Goal: Information Seeking & Learning: Learn about a topic

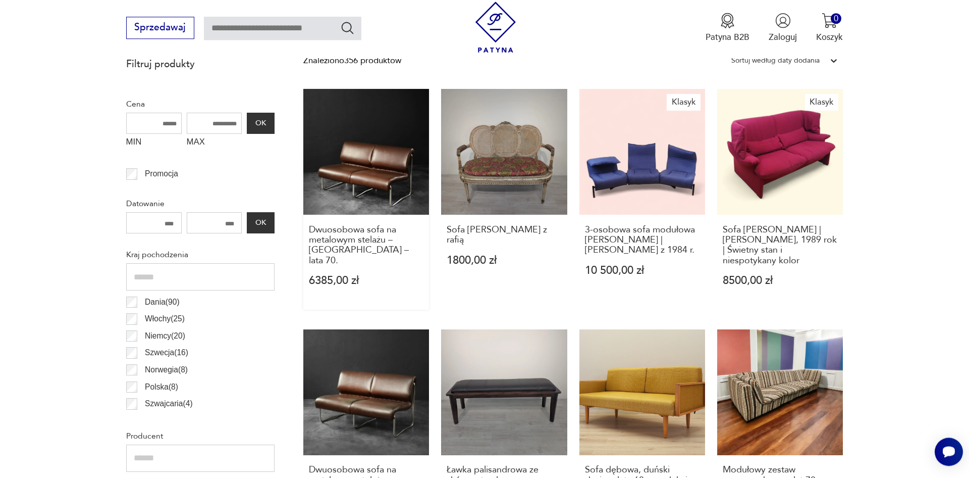
scroll to position [445, 0]
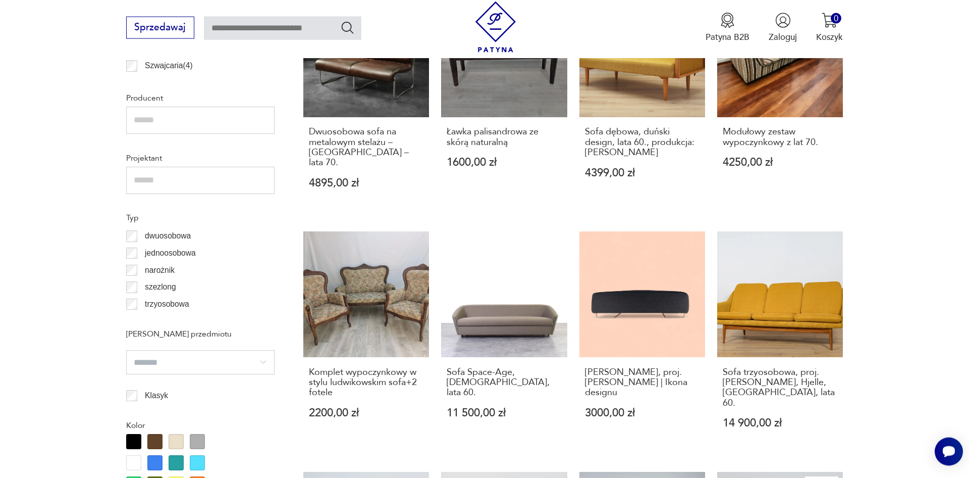
scroll to position [805, 0]
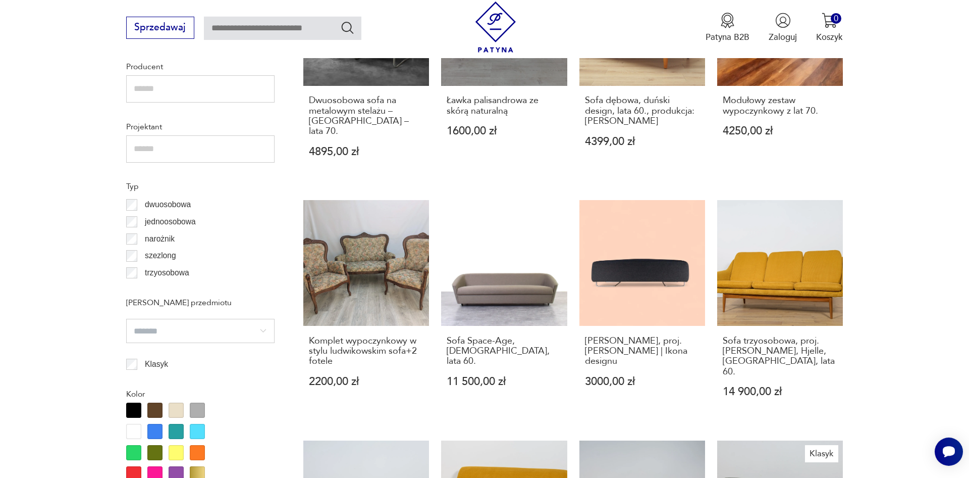
click at [0, 294] on section "Filtruj produkty Cena MIN MAX OK Promocja Datowanie OK Kraj pochodzenia Dania (…" at bounding box center [484, 305] width 969 height 1247
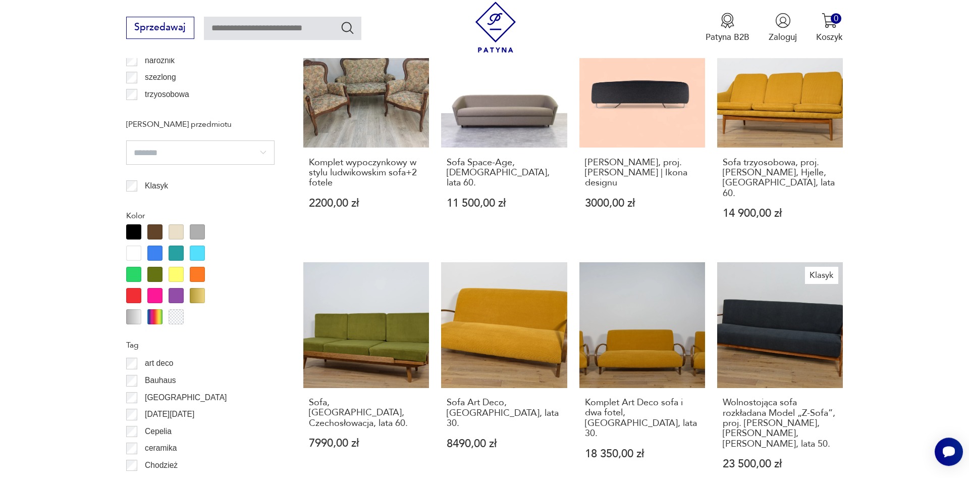
scroll to position [1081, 0]
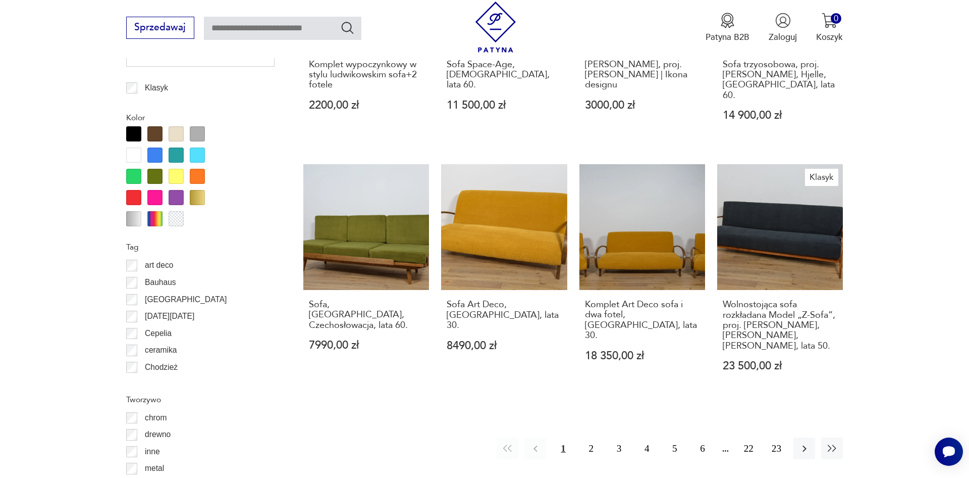
click at [0, 322] on section "Filtruj produkty Cena MIN MAX OK Promocja Datowanie OK Kraj pochodzenia Dania (…" at bounding box center [484, 29] width 969 height 1247
click at [589, 437] on button "2" at bounding box center [592, 448] width 22 height 22
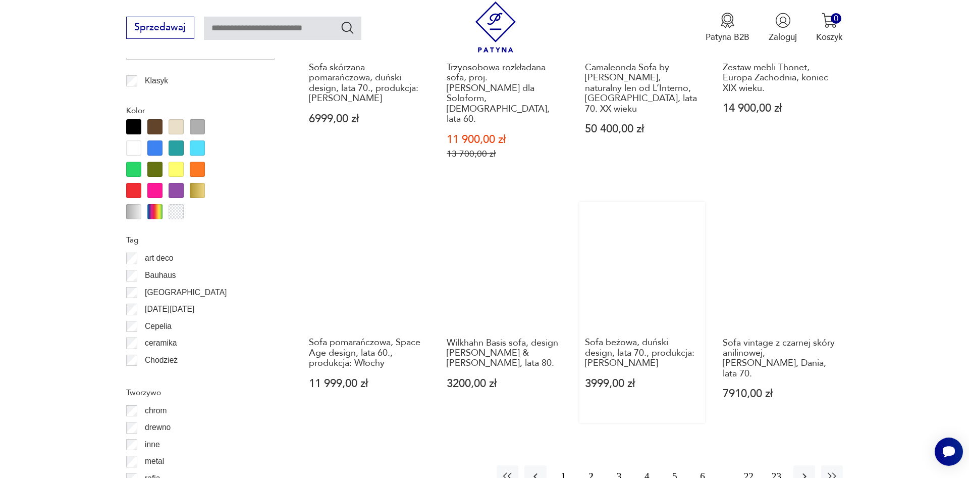
scroll to position [1109, 0]
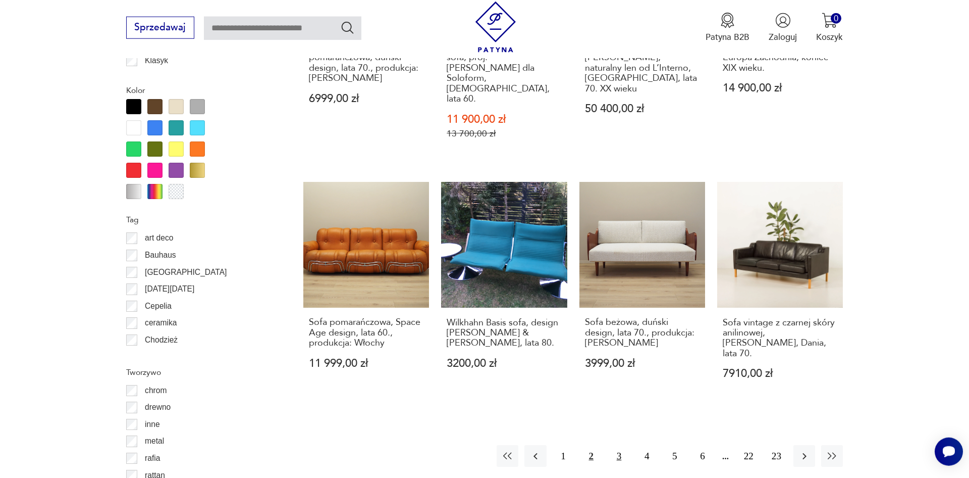
click at [619, 445] on button "3" at bounding box center [619, 456] width 22 height 22
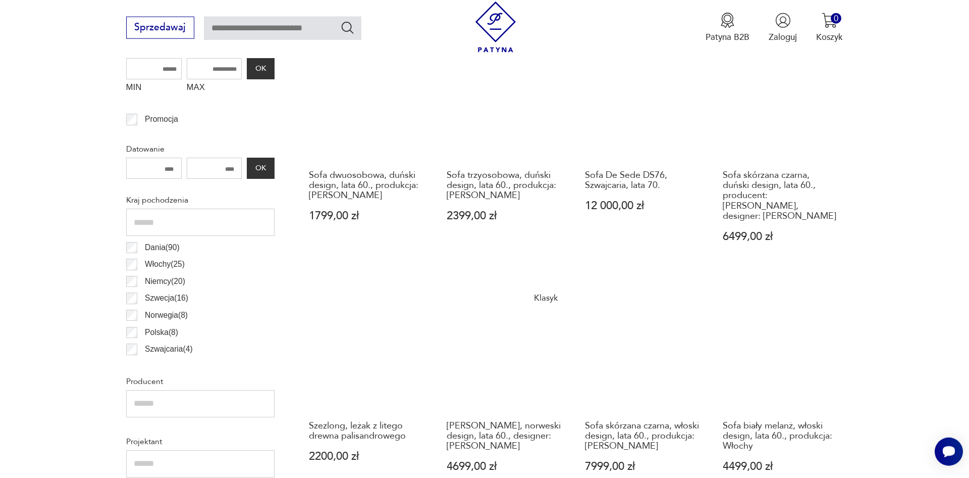
scroll to position [542, 0]
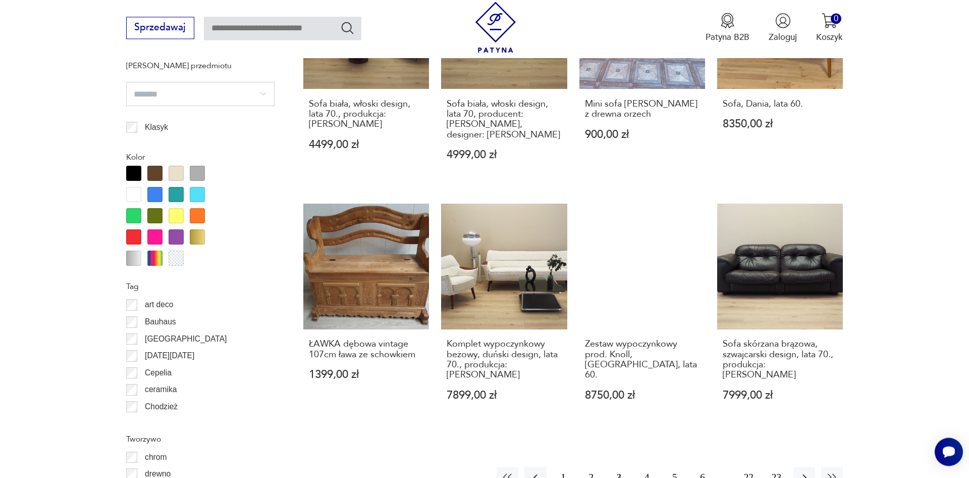
scroll to position [1057, 0]
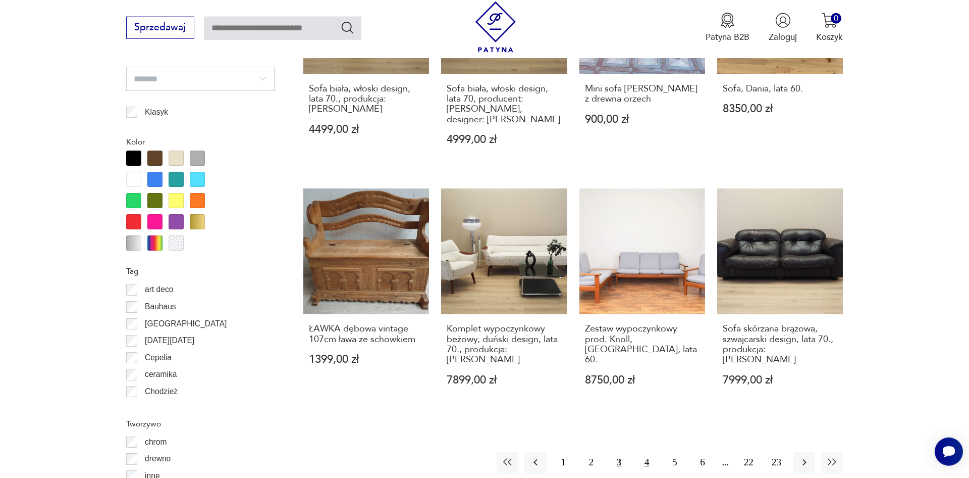
click at [650, 451] on button "4" at bounding box center [647, 462] width 22 height 22
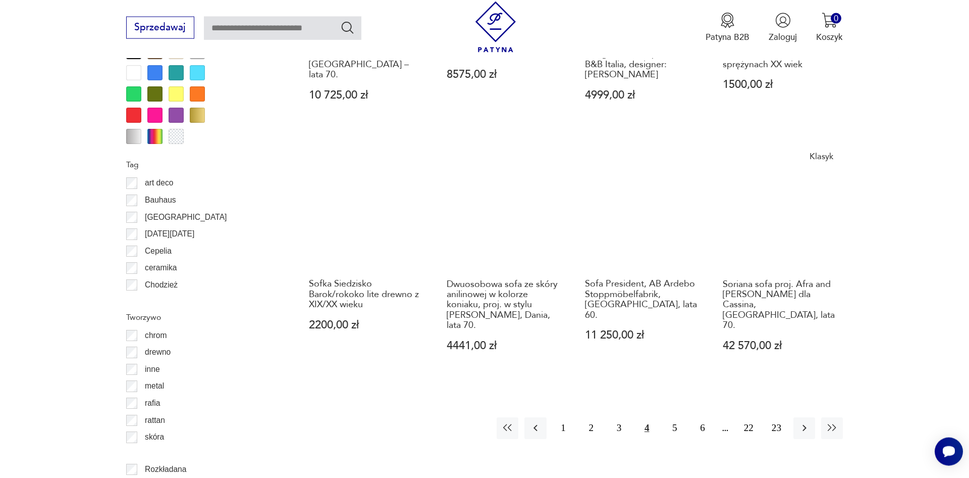
scroll to position [1212, 0]
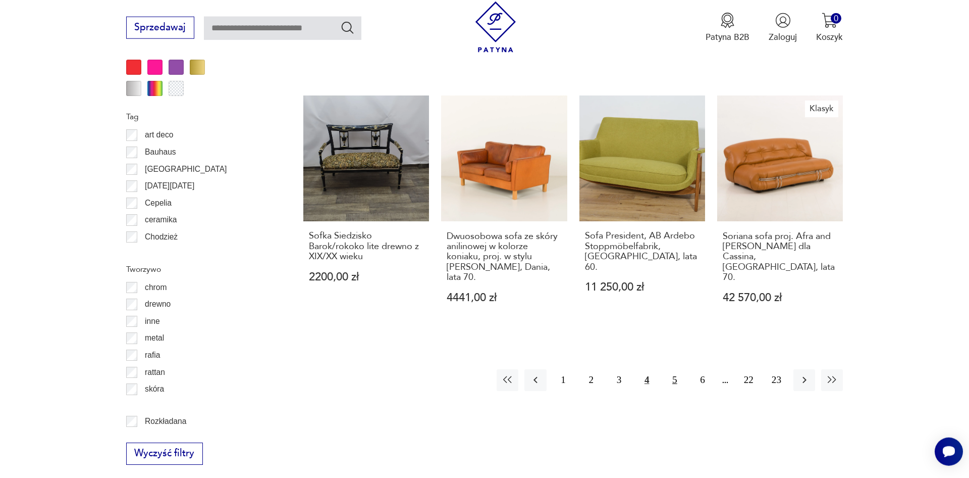
click at [670, 369] on button "5" at bounding box center [675, 380] width 22 height 22
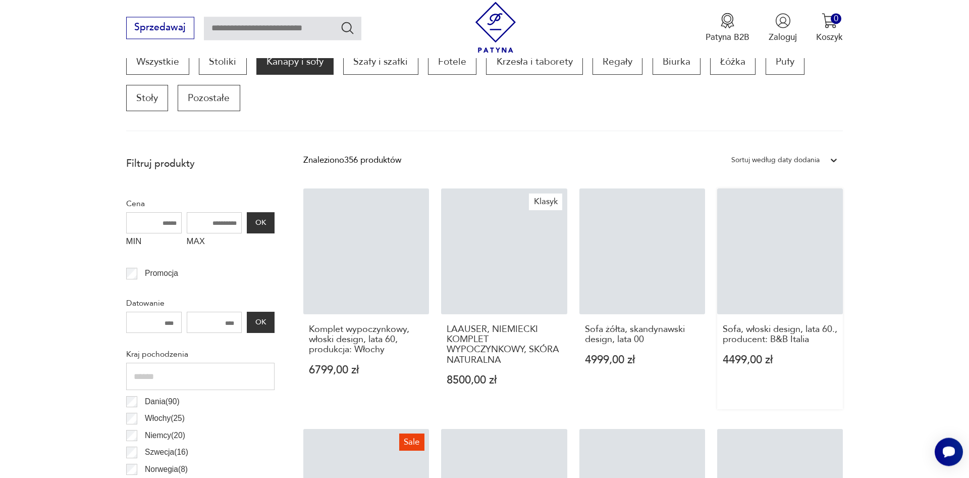
scroll to position [336, 0]
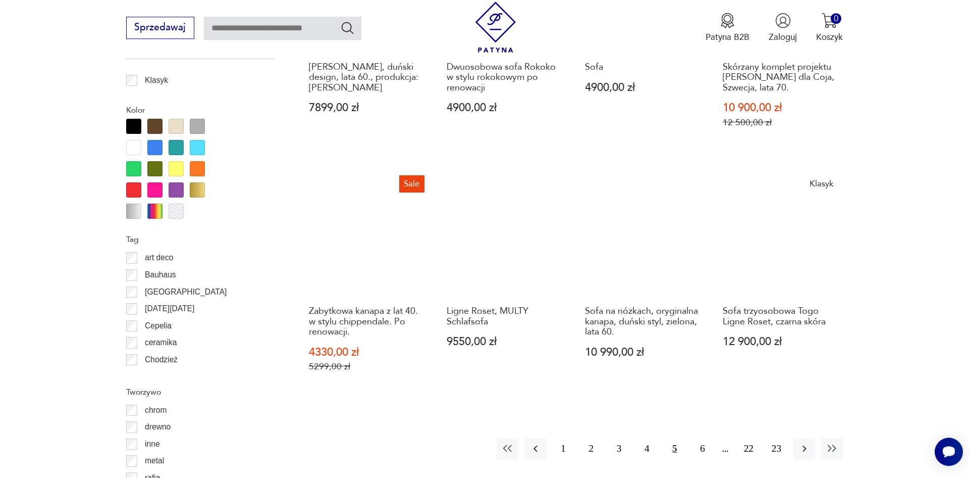
scroll to position [1109, 0]
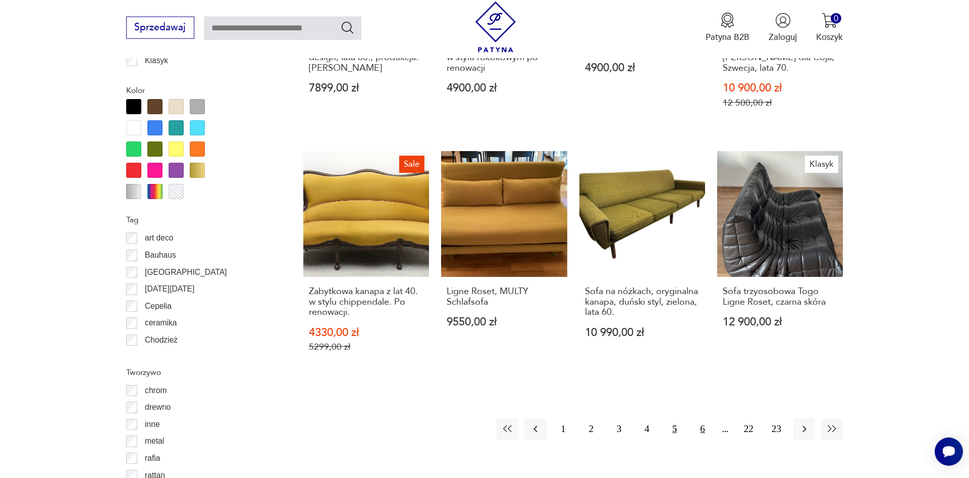
click at [700, 430] on button "6" at bounding box center [703, 429] width 22 height 22
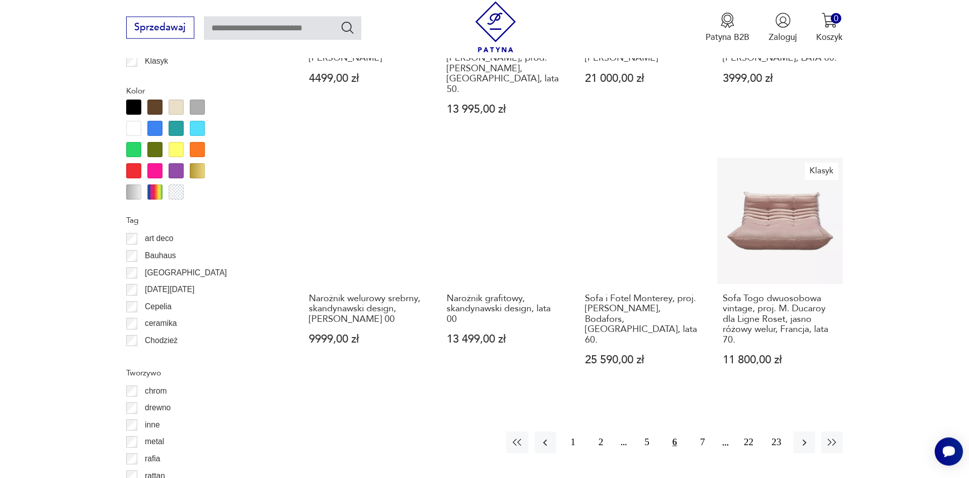
scroll to position [1109, 0]
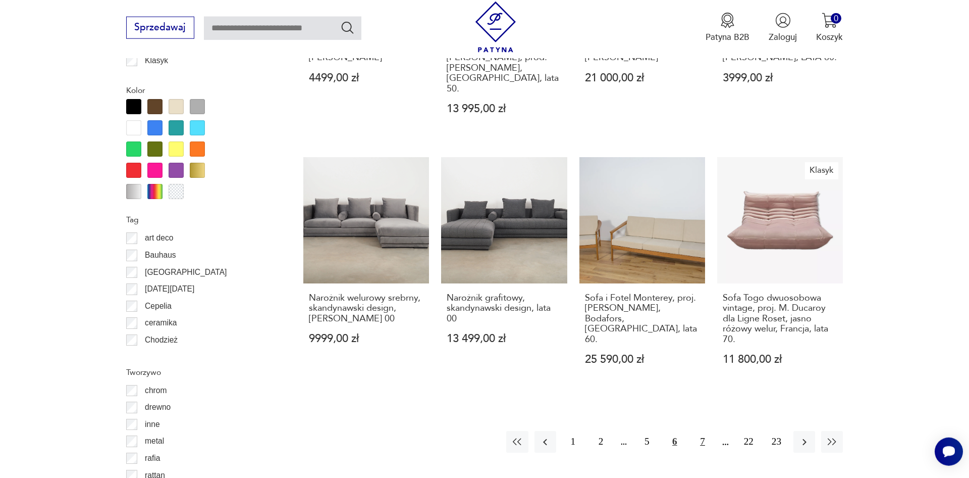
click at [702, 431] on button "7" at bounding box center [703, 442] width 22 height 22
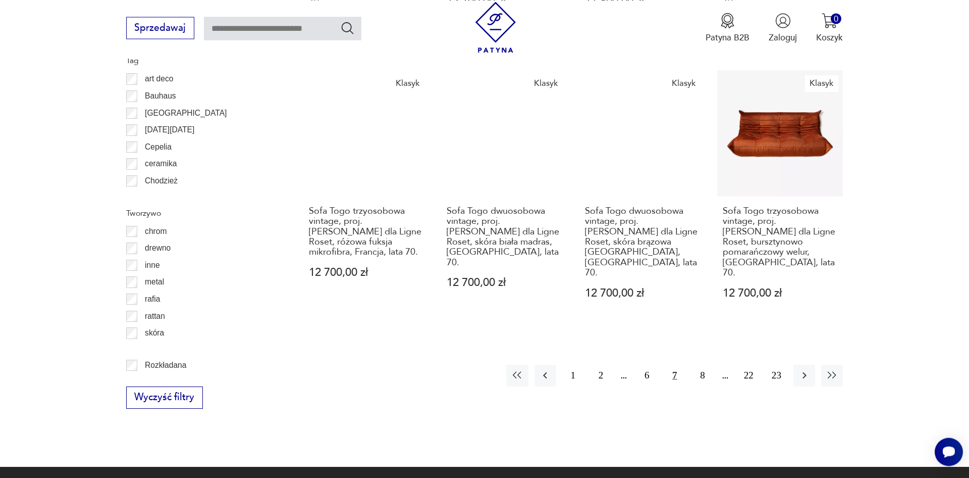
scroll to position [1315, 0]
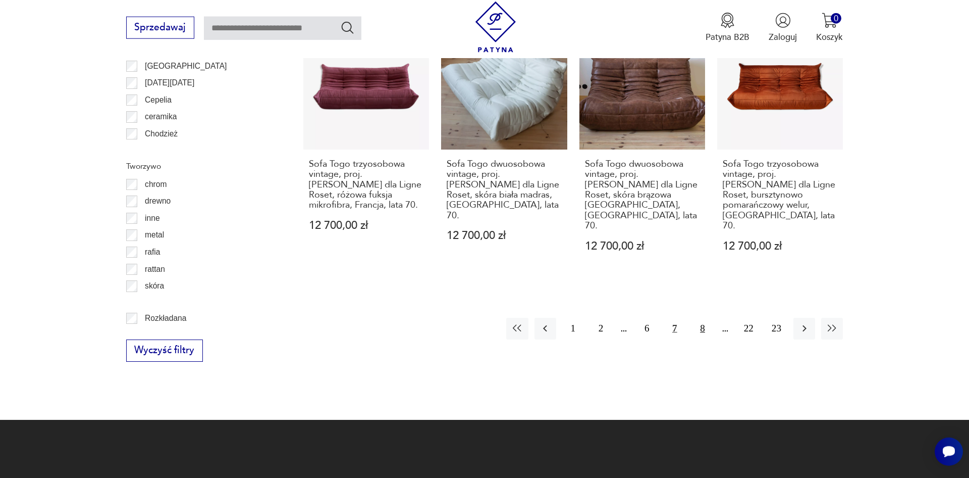
click at [703, 318] on button "8" at bounding box center [703, 329] width 22 height 22
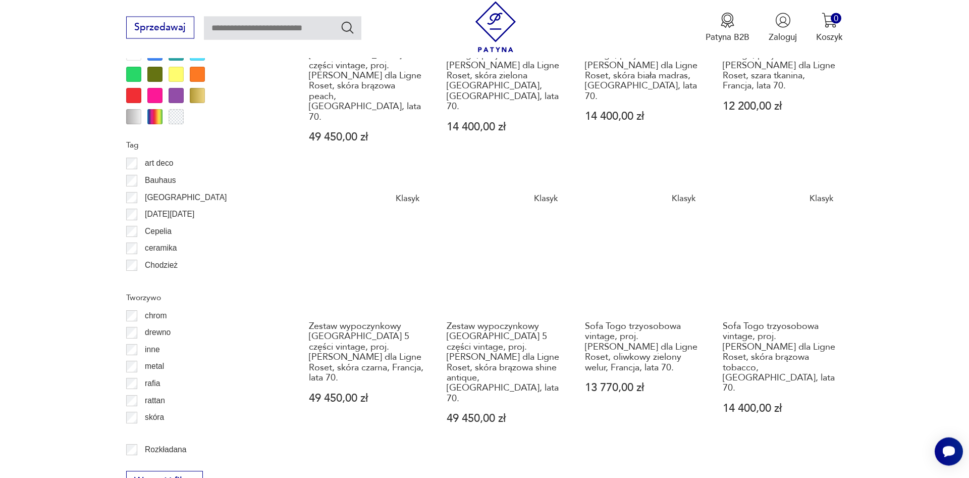
scroll to position [1212, 0]
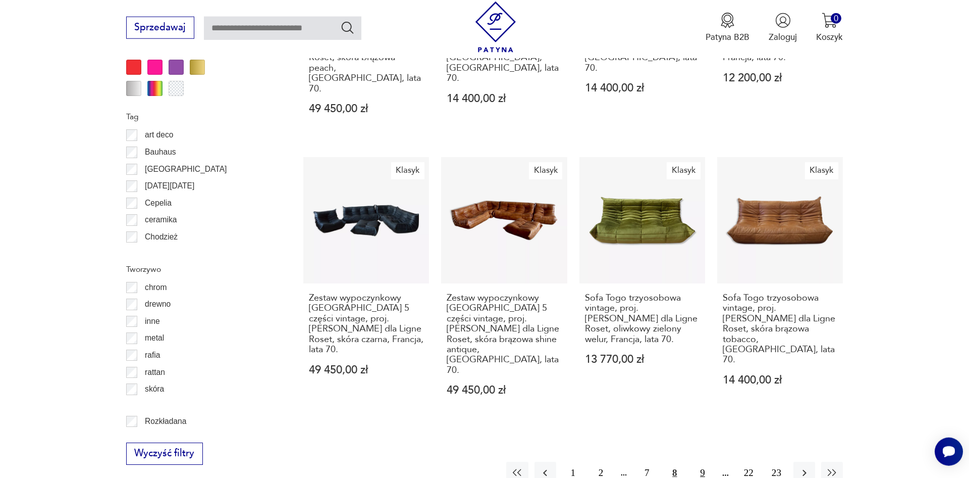
click at [705, 461] on button "9" at bounding box center [703, 472] width 22 height 22
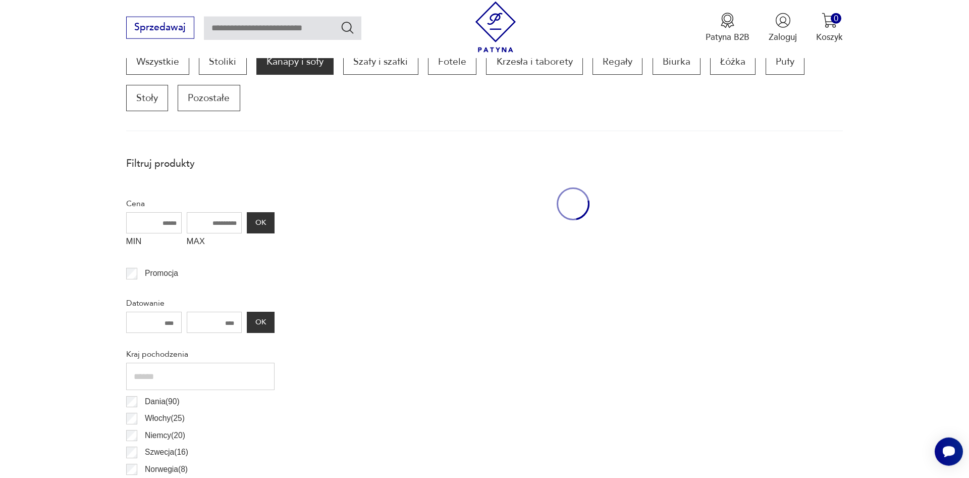
scroll to position [336, 0]
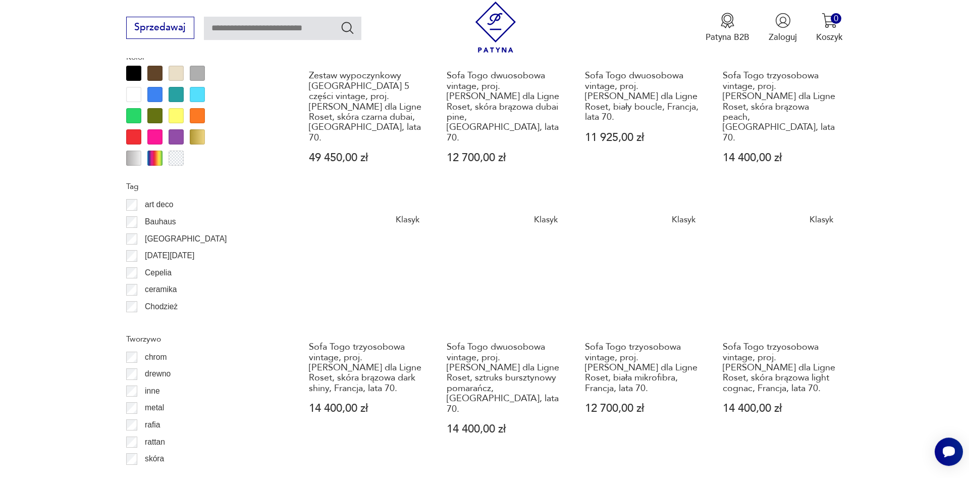
scroll to position [1160, 0]
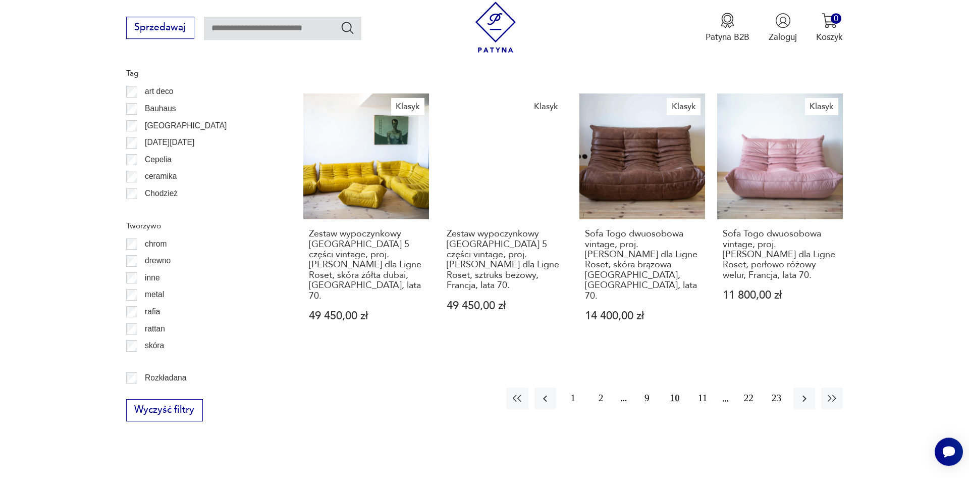
scroll to position [1263, 0]
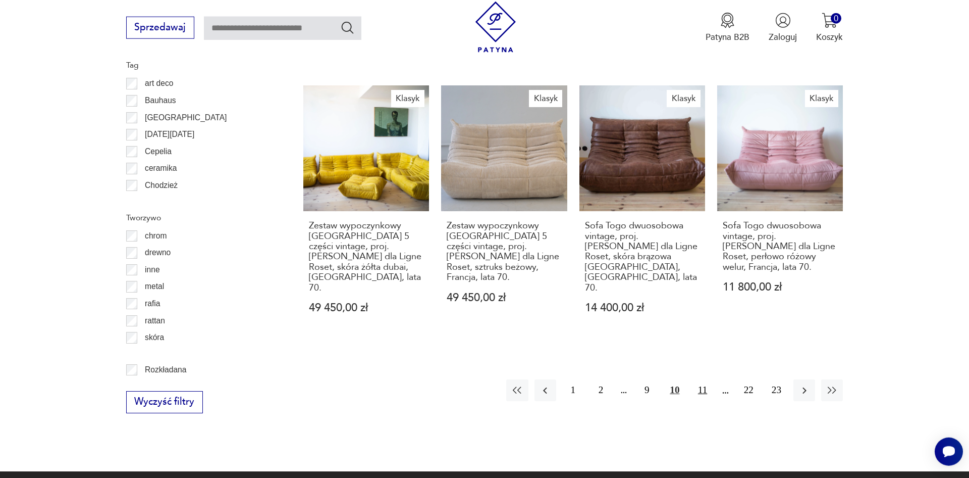
click at [701, 379] on button "11" at bounding box center [703, 390] width 22 height 22
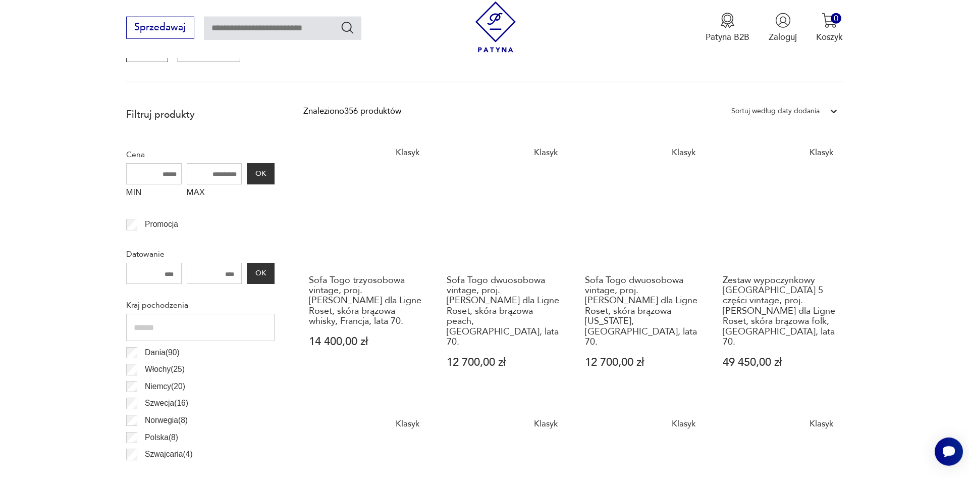
scroll to position [542, 0]
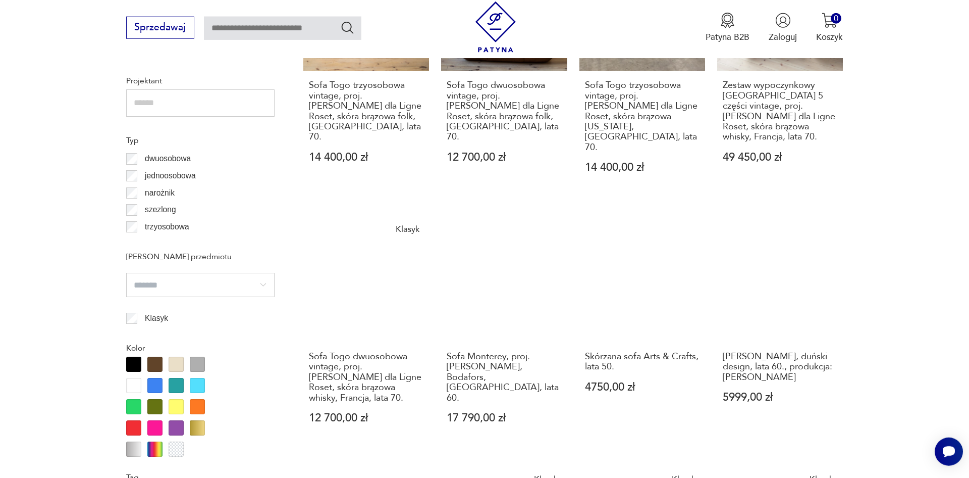
scroll to position [1109, 0]
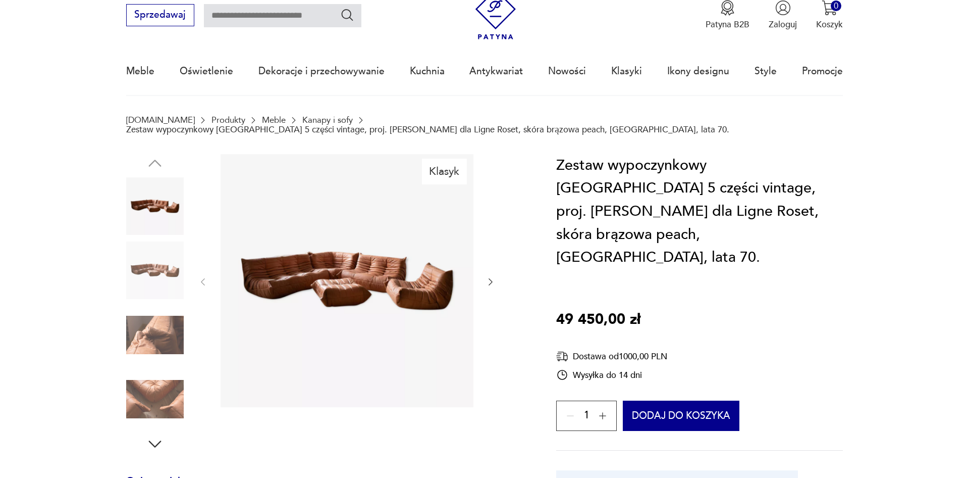
scroll to position [51, 0]
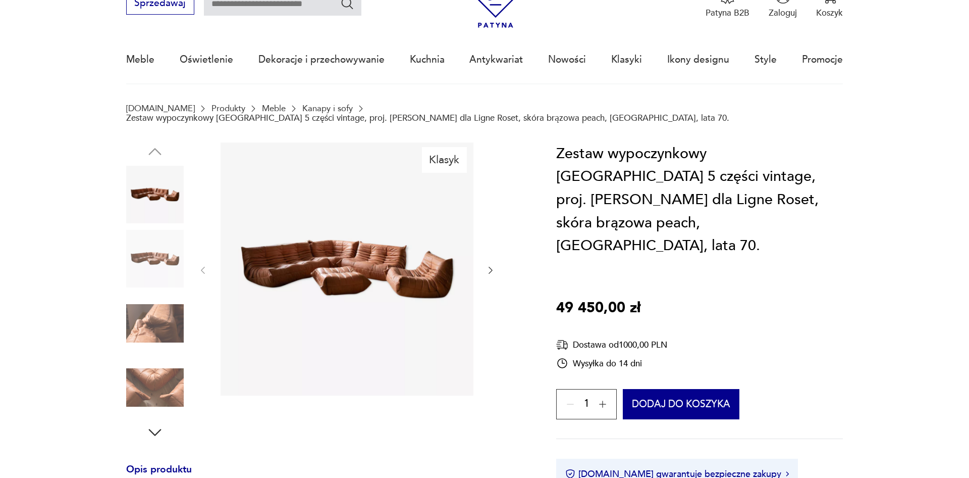
scroll to position [51, 0]
